Goal: Transaction & Acquisition: Download file/media

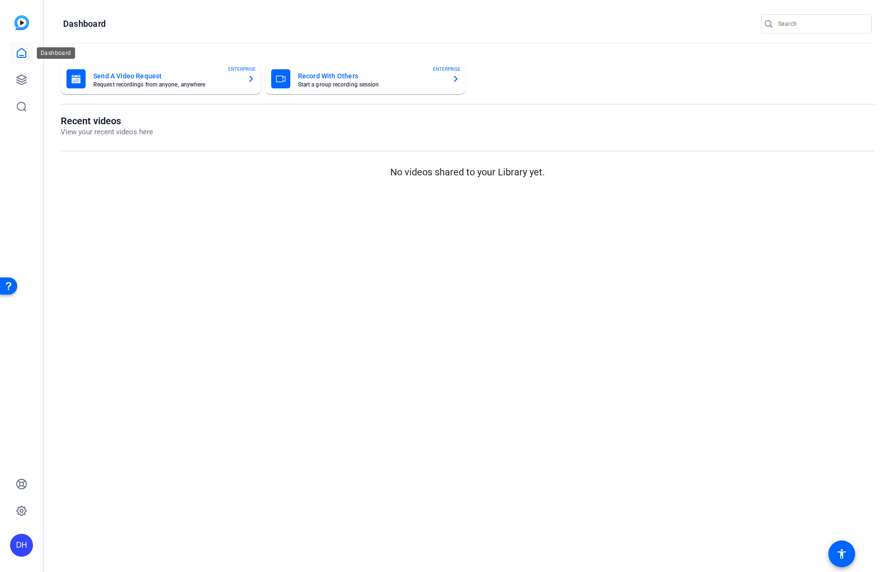
click at [22, 55] on icon at bounding box center [21, 52] width 9 height 9
click at [22, 79] on icon at bounding box center [22, 80] width 10 height 10
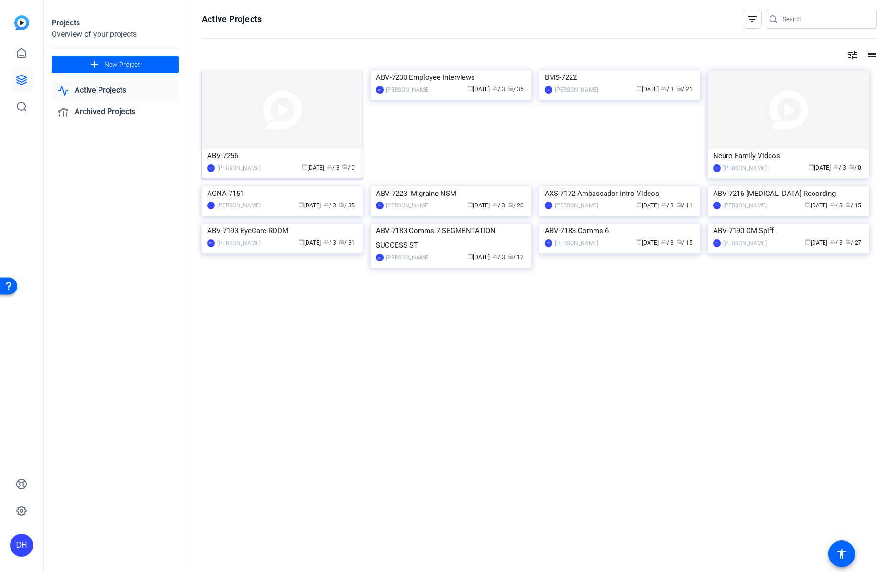
click at [265, 164] on div "calendar_today [DATE] group / 3 radio / 0" at bounding box center [311, 168] width 92 height 10
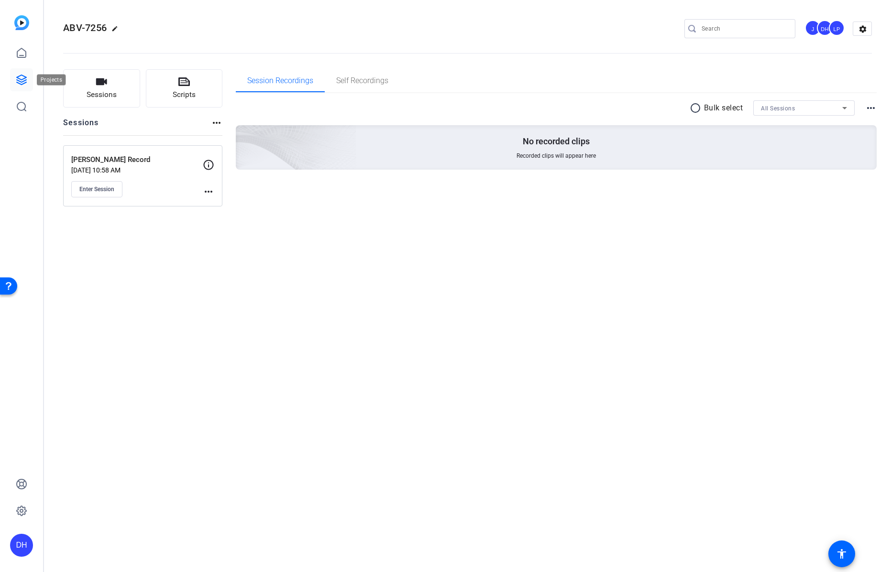
click at [22, 77] on icon at bounding box center [21, 79] width 11 height 11
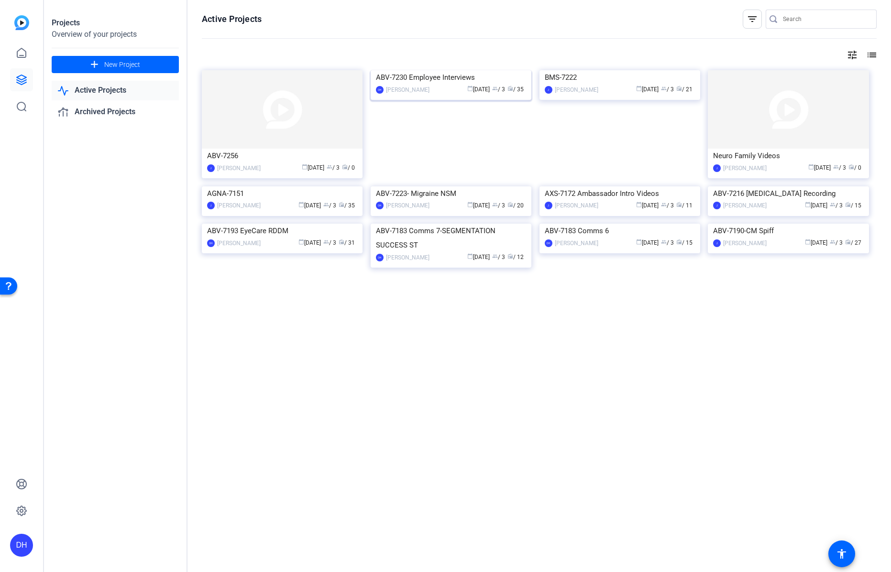
click at [434, 95] on div "calendar_today [DATE] group / 3 radio / 35" at bounding box center [480, 90] width 92 height 10
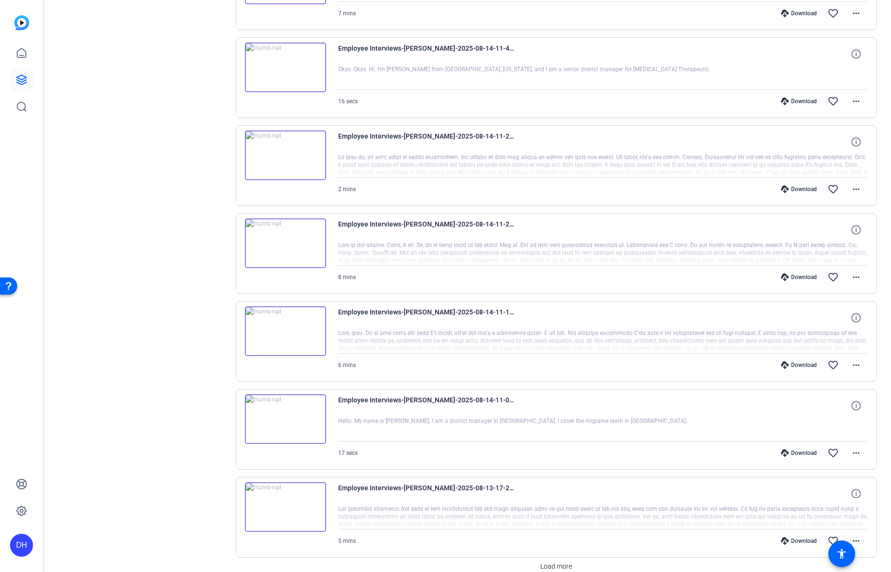
scroll to position [485, 0]
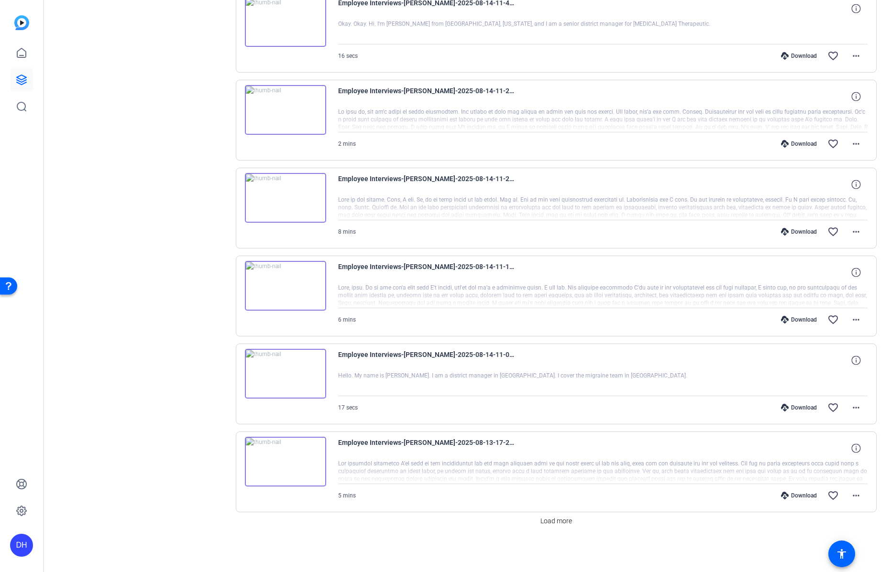
click at [794, 406] on div "Download" at bounding box center [798, 408] width 45 height 8
click at [788, 318] on div "Download" at bounding box center [798, 320] width 45 height 8
click at [791, 230] on div "Download" at bounding box center [798, 232] width 45 height 8
click at [801, 144] on div "Download" at bounding box center [798, 144] width 45 height 8
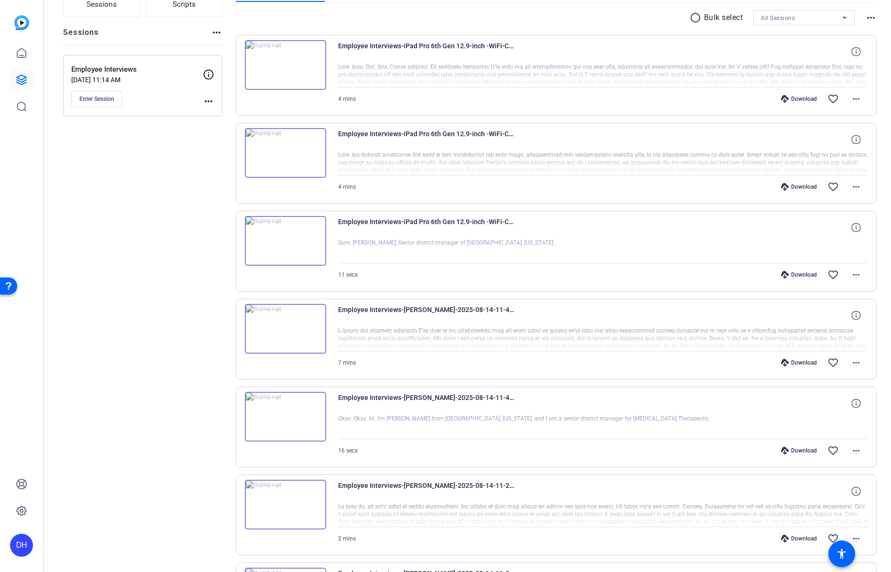
scroll to position [114, 0]
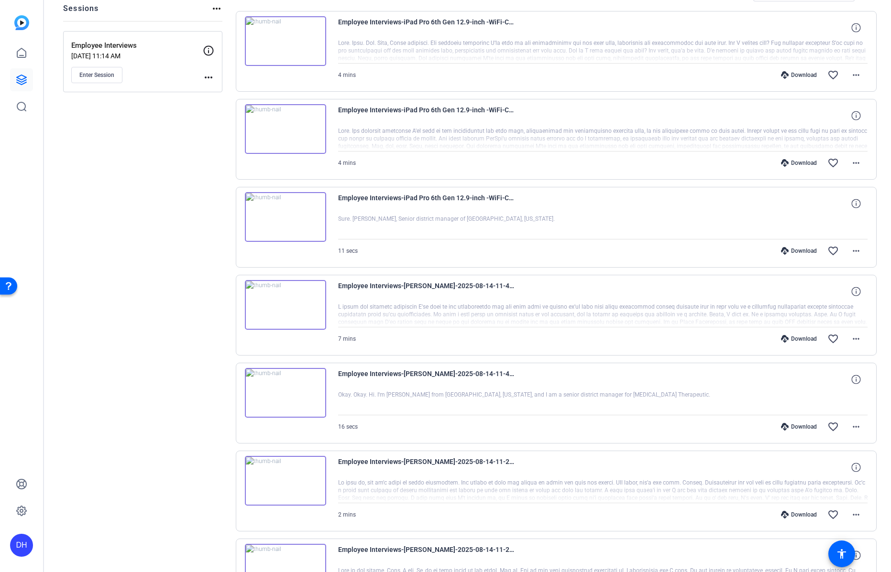
click at [798, 426] on div "Download" at bounding box center [798, 427] width 45 height 8
click at [795, 251] on div "Download" at bounding box center [798, 251] width 45 height 8
click at [793, 339] on div "Download" at bounding box center [798, 339] width 45 height 8
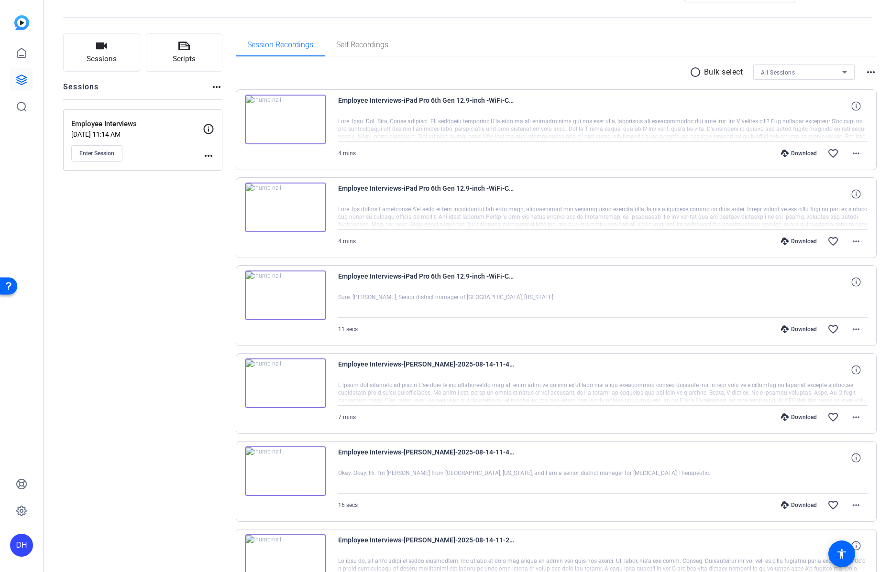
scroll to position [0, 0]
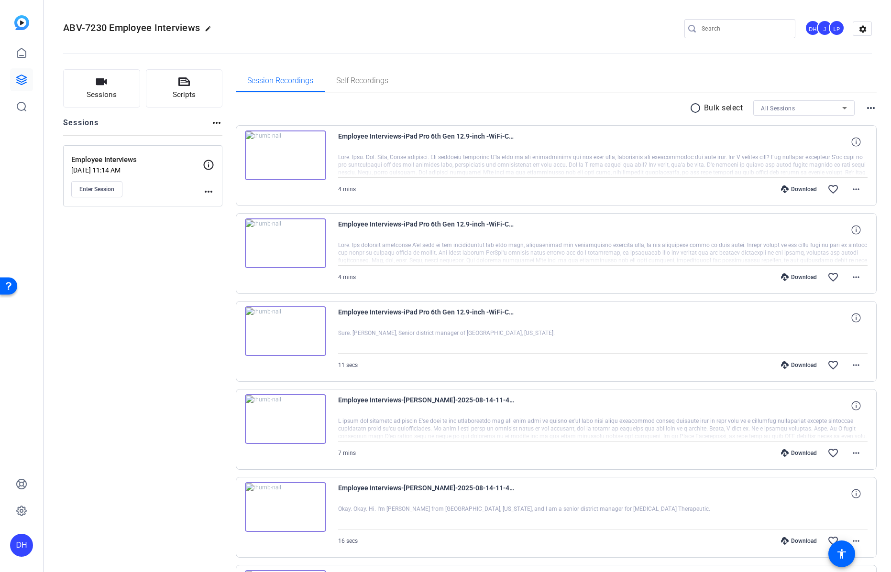
click at [794, 276] on div "Download" at bounding box center [798, 278] width 45 height 8
click at [797, 189] on div "Download" at bounding box center [798, 190] width 45 height 8
